Goal: Navigation & Orientation: Find specific page/section

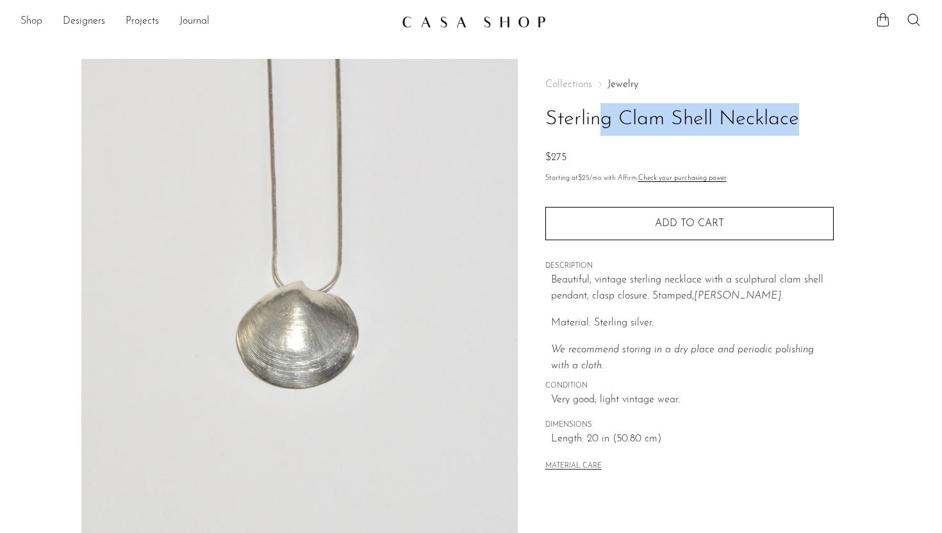
click at [28, 21] on link "Shop" at bounding box center [32, 21] width 22 height 17
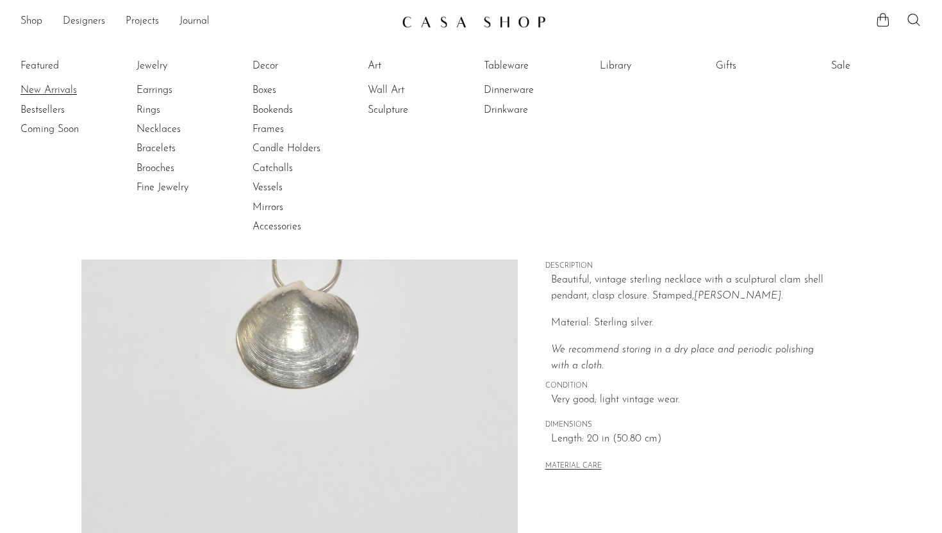
click at [57, 93] on link "New Arrivals" at bounding box center [69, 90] width 96 height 14
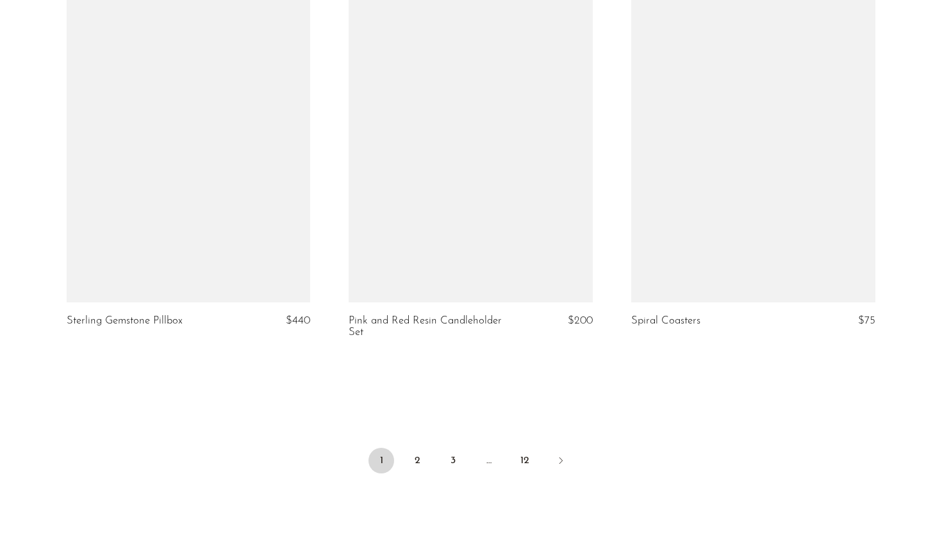
scroll to position [4566, 0]
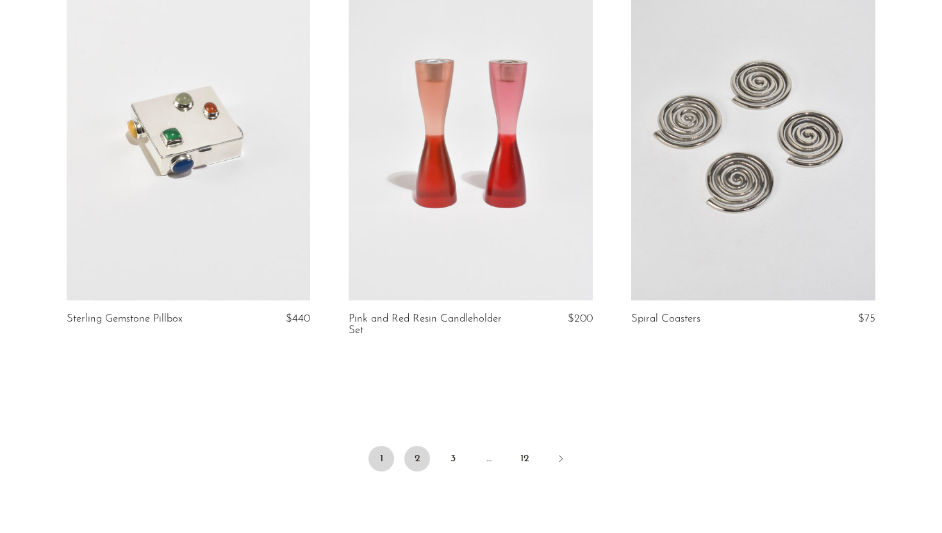
click at [411, 454] on link "2" at bounding box center [417, 459] width 26 height 26
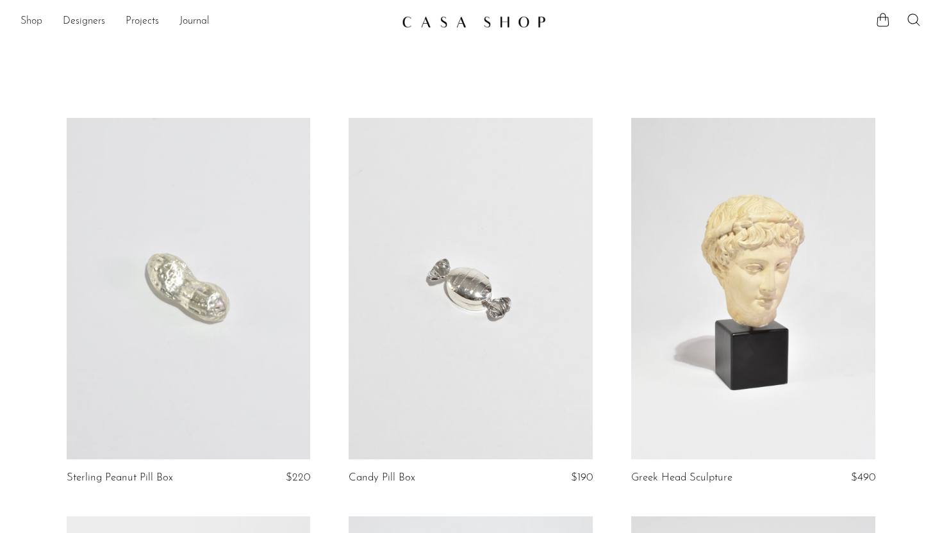
click at [35, 26] on link "Shop" at bounding box center [32, 21] width 22 height 17
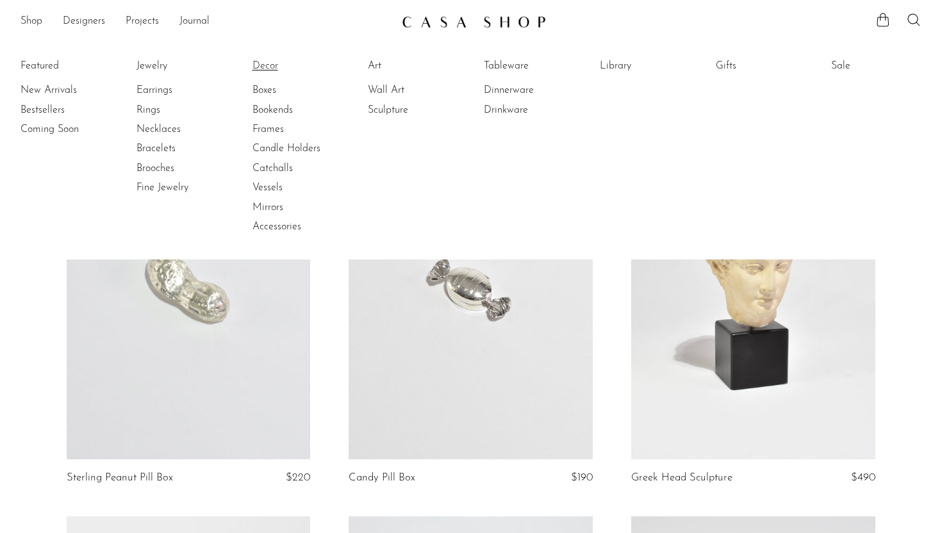
click at [262, 62] on link "Decor" at bounding box center [300, 66] width 96 height 14
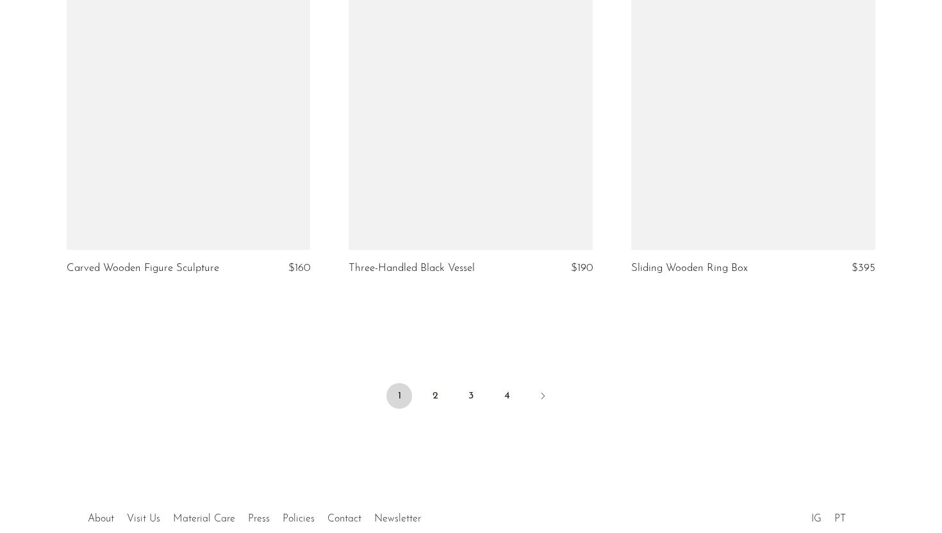
scroll to position [4688, 0]
